Goal: Task Accomplishment & Management: Manage account settings

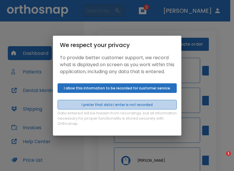
click at [143, 109] on button "I prefer that data I enter is not recorded" at bounding box center [117, 105] width 119 height 10
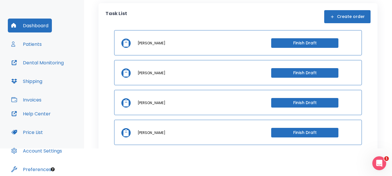
scroll to position [24, 0]
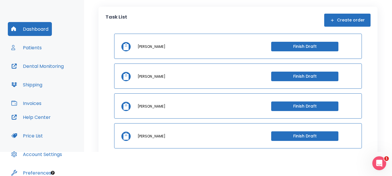
click at [234, 78] on div "Task List Create order [PERSON_NAME] Finish Draft [PERSON_NAME] Finish Draft [P…" at bounding box center [238, 117] width 279 height 220
click at [234, 137] on button "Finish Draft" at bounding box center [304, 136] width 67 height 10
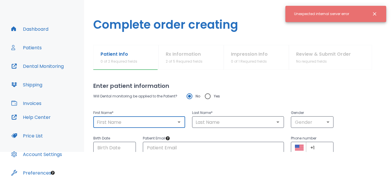
click at [166, 120] on input "text" at bounding box center [139, 122] width 88 height 8
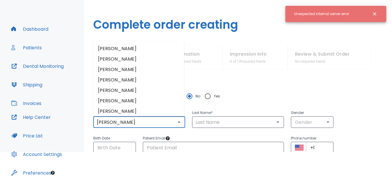
type input "[PERSON_NAME]"
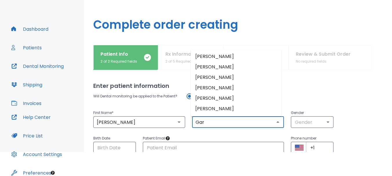
click at [202, 110] on li "[PERSON_NAME]" at bounding box center [236, 108] width 91 height 10
type input "[PERSON_NAME]"
type input "0"
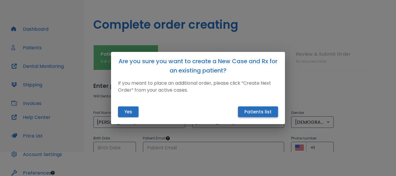
click at [234, 112] on button "Patients list" at bounding box center [258, 111] width 40 height 11
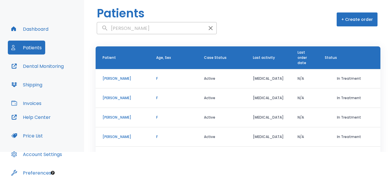
click at [121, 79] on p "[PERSON_NAME]" at bounding box center [123, 78] width 40 height 5
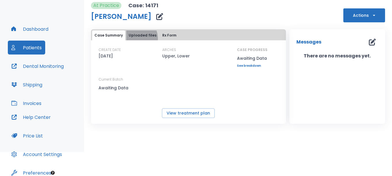
click at [133, 39] on button "Uploaded files" at bounding box center [142, 35] width 32 height 10
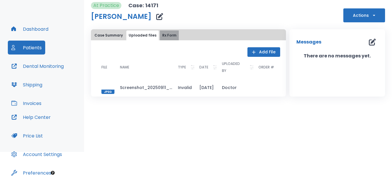
click at [161, 33] on button "Rx Form" at bounding box center [169, 35] width 19 height 10
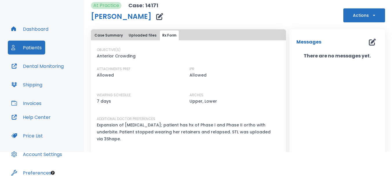
click at [142, 35] on button "Uploaded files" at bounding box center [142, 35] width 32 height 10
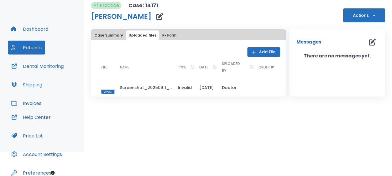
click at [160, 34] on button "Rx Form" at bounding box center [169, 35] width 19 height 10
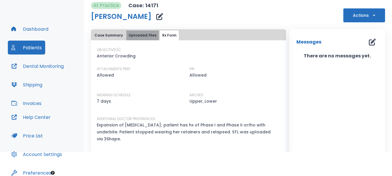
click at [149, 34] on button "Uploaded files" at bounding box center [142, 35] width 32 height 10
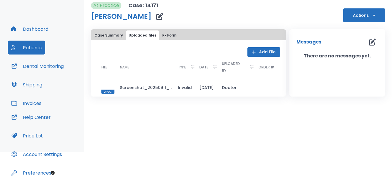
click at [113, 32] on button "Case Summary" at bounding box center [108, 35] width 33 height 10
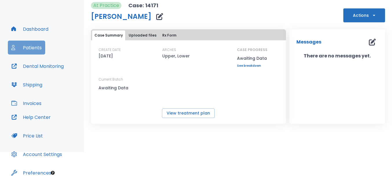
click at [40, 48] on button "Patients" at bounding box center [26, 48] width 37 height 14
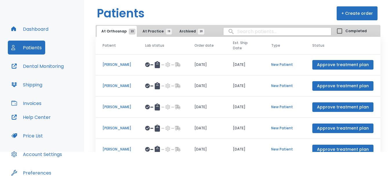
click at [234, 36] on input "search" at bounding box center [277, 31] width 108 height 11
type input "j"
type input "[PERSON_NAME]"
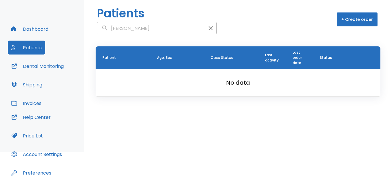
click at [158, 32] on input "[PERSON_NAME]" at bounding box center [151, 28] width 108 height 11
type input "[PERSON_NAME]"
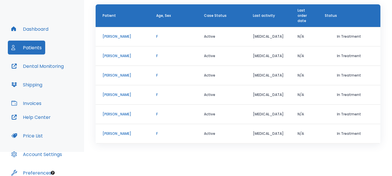
scroll to position [50, 0]
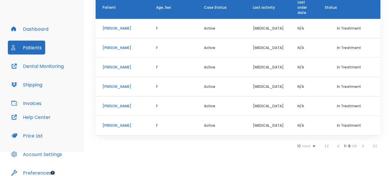
click at [122, 125] on p "[PERSON_NAME]" at bounding box center [123, 125] width 40 height 5
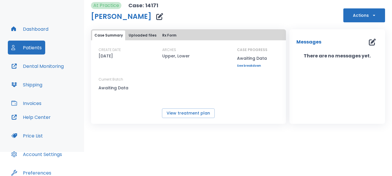
click at [234, 19] on button "Actions" at bounding box center [364, 15] width 42 height 14
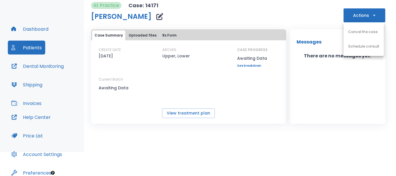
click at [234, 30] on p "Cancel the case" at bounding box center [362, 31] width 29 height 5
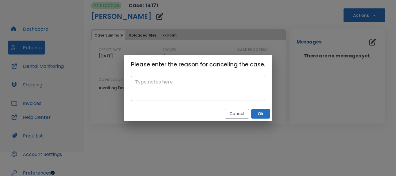
click at [234, 93] on textarea at bounding box center [198, 89] width 126 height 20
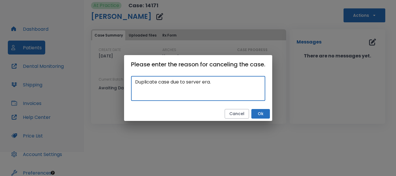
click at [223, 88] on textarea "Duplicate case due to server era." at bounding box center [198, 89] width 126 height 20
click at [222, 88] on textarea "Duplicate case due to server era." at bounding box center [198, 89] width 126 height 20
drag, startPoint x: 216, startPoint y: 84, endPoint x: 185, endPoint y: 82, distance: 30.2
click at [185, 82] on textarea "Duplicate case due to server era." at bounding box center [198, 89] width 126 height 20
click at [185, 83] on textarea "Duplicate case due to Orthosnap server error" at bounding box center [198, 89] width 126 height 20
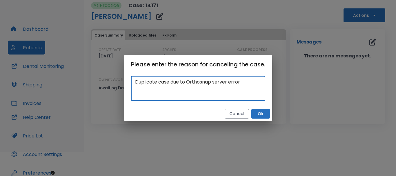
type textarea "Duplicate case due to Orthosnap server error"
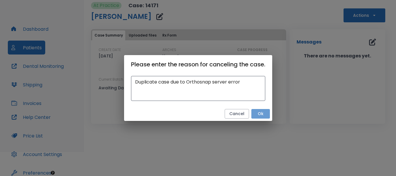
click at [234, 112] on button "Ok" at bounding box center [260, 114] width 19 height 10
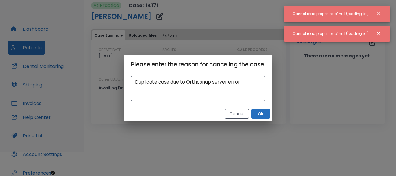
click at [234, 112] on button "Cancel" at bounding box center [237, 114] width 24 height 10
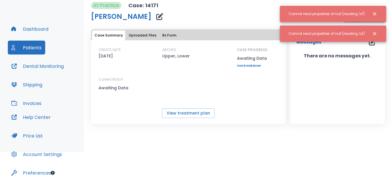
click at [38, 50] on button "Patients" at bounding box center [26, 48] width 37 height 14
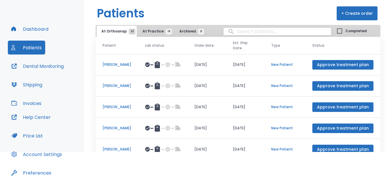
click at [234, 32] on input "search" at bounding box center [277, 31] width 108 height 11
type input "[PERSON_NAME]"
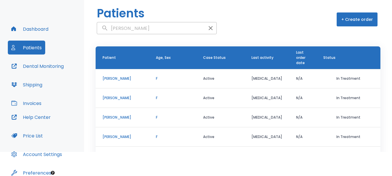
click at [234, 72] on div "Patient Age, Sex Case Status Last activity Last order date Status [PERSON_NAME]…" at bounding box center [238, 119] width 308 height 165
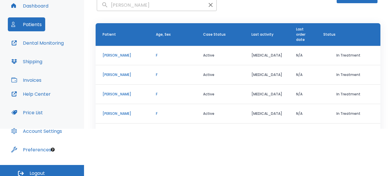
scroll to position [50, 0]
